Goal: Obtain resource: Obtain resource

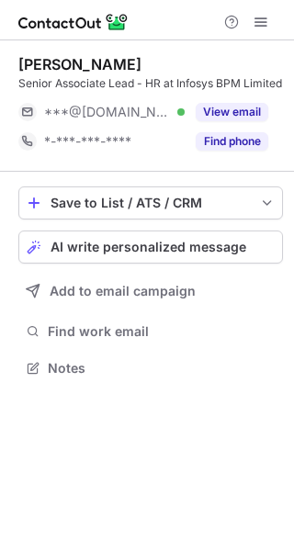
scroll to position [371, 294]
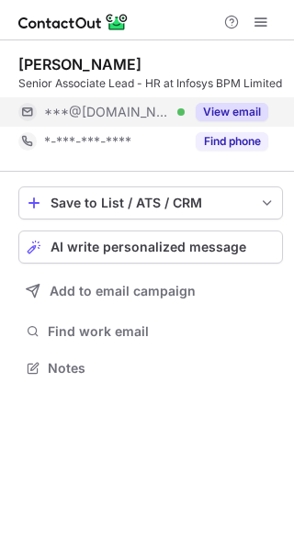
click at [234, 121] on button "View email" at bounding box center [232, 112] width 73 height 18
